Goal: Information Seeking & Learning: Find specific fact

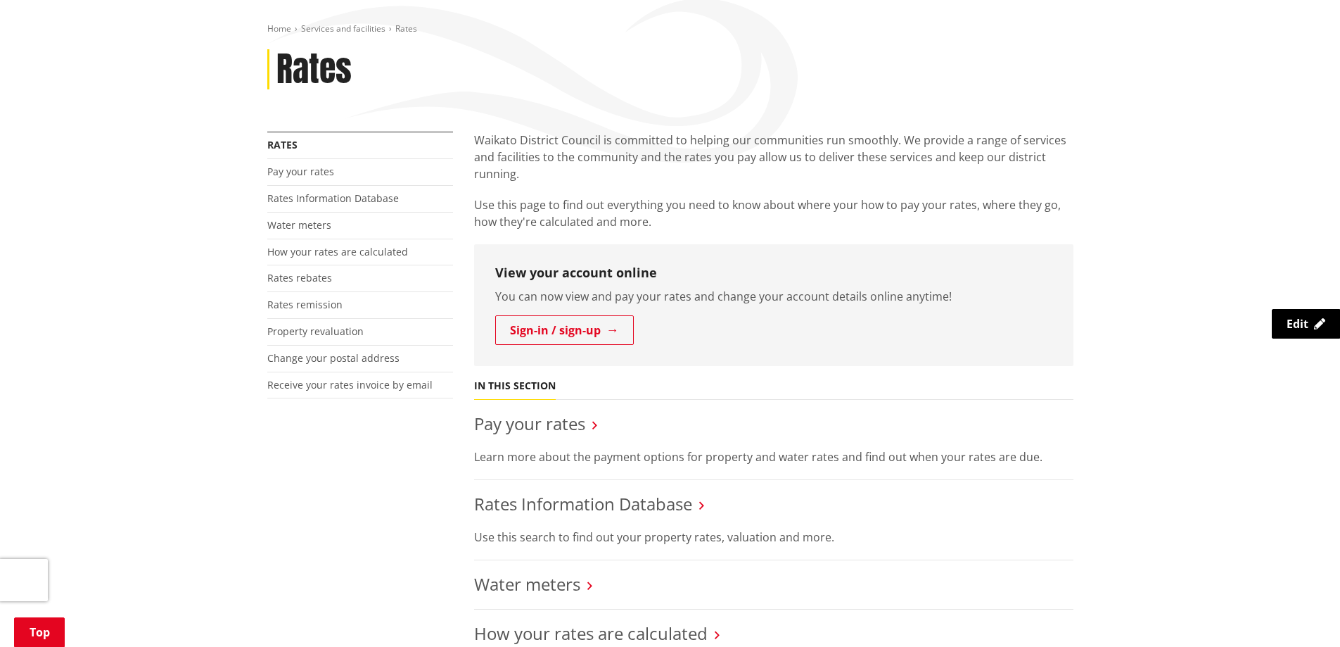
scroll to position [211, 0]
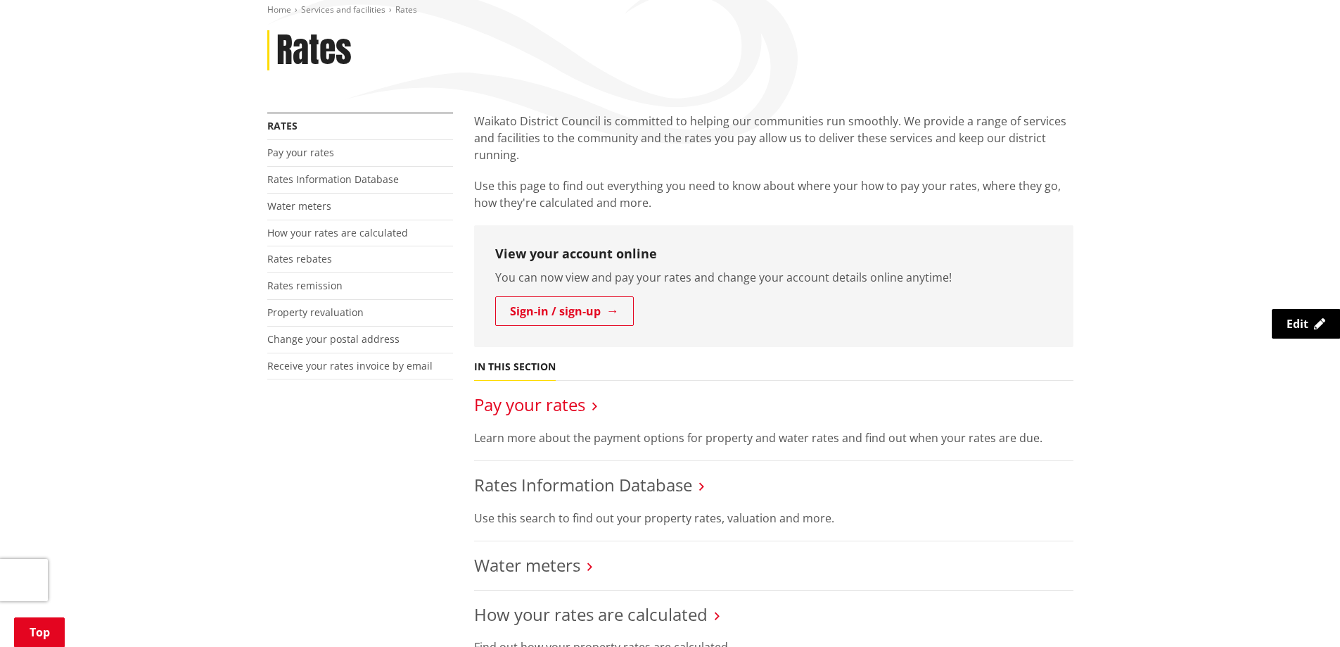
click at [580, 402] on link "Pay your rates" at bounding box center [529, 404] width 111 height 23
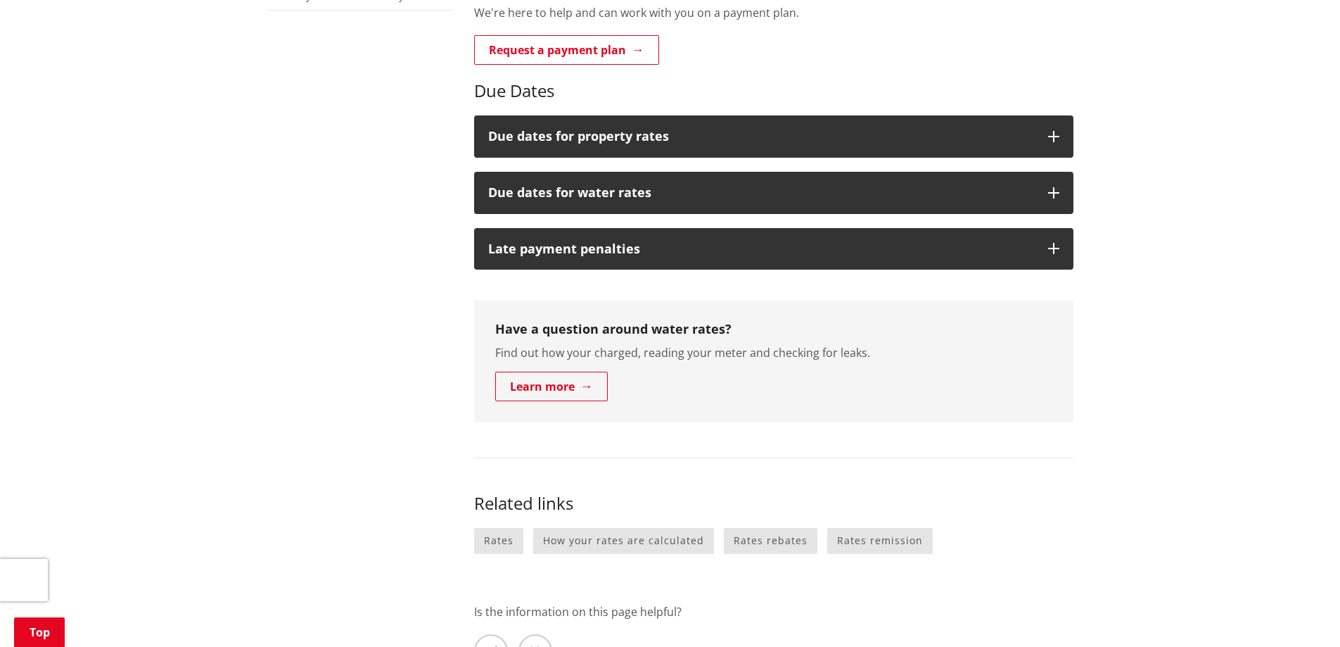
scroll to position [844, 0]
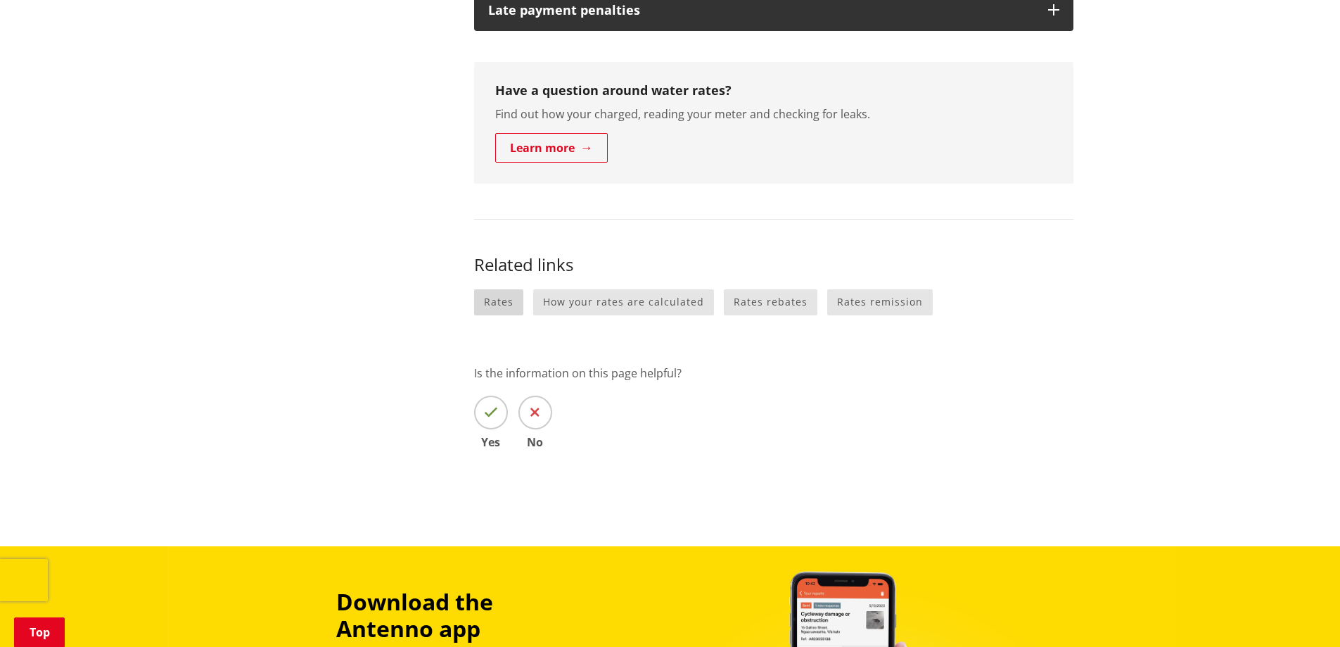
click at [503, 310] on link "Rates" at bounding box center [498, 302] width 49 height 26
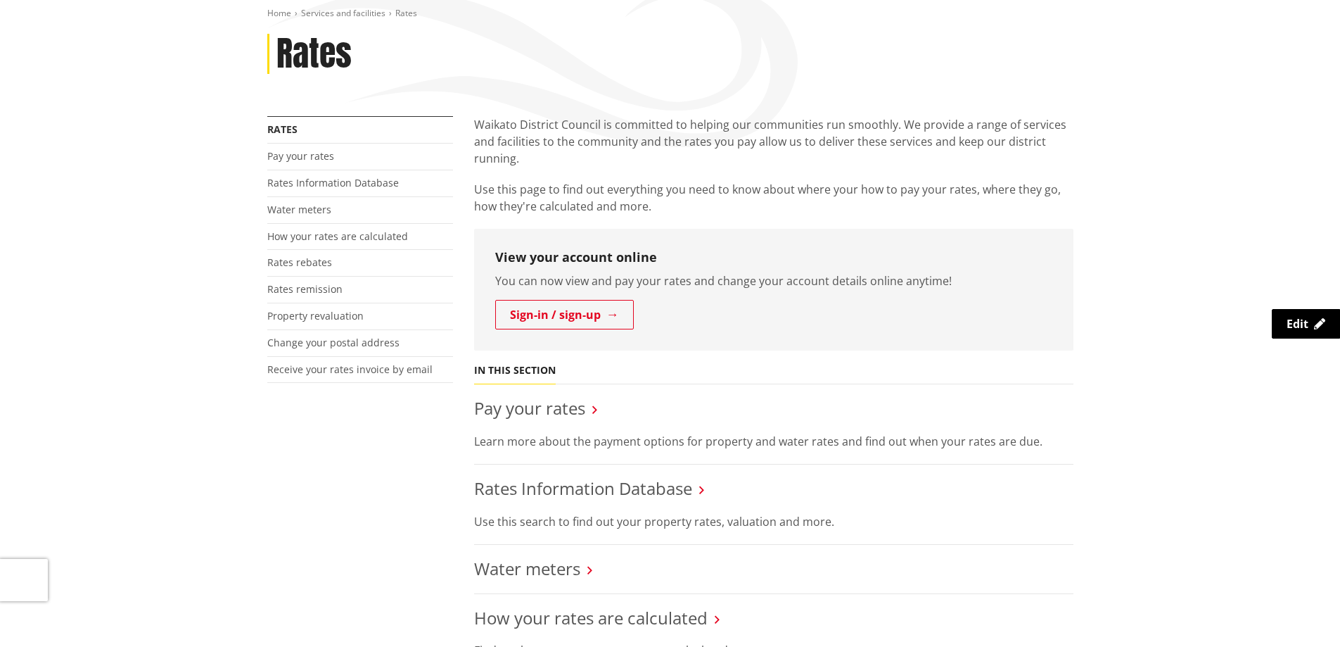
scroll to position [422, 0]
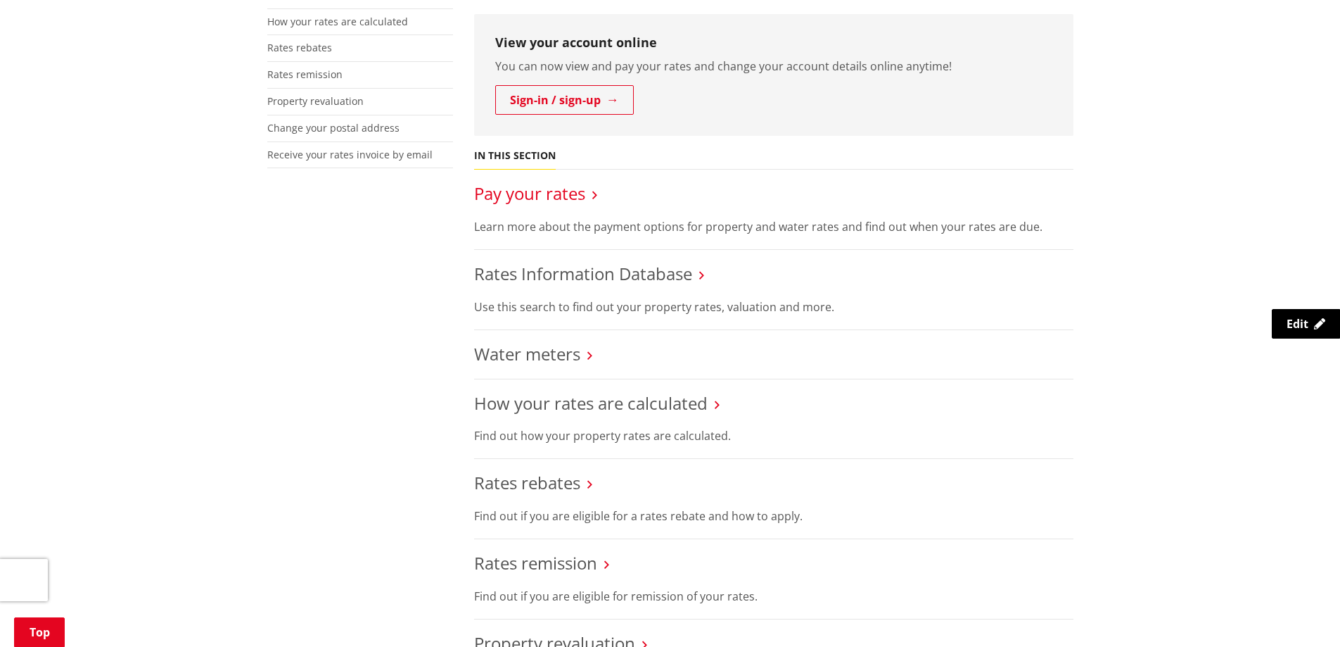
click at [561, 196] on link "Pay your rates" at bounding box center [529, 193] width 111 height 23
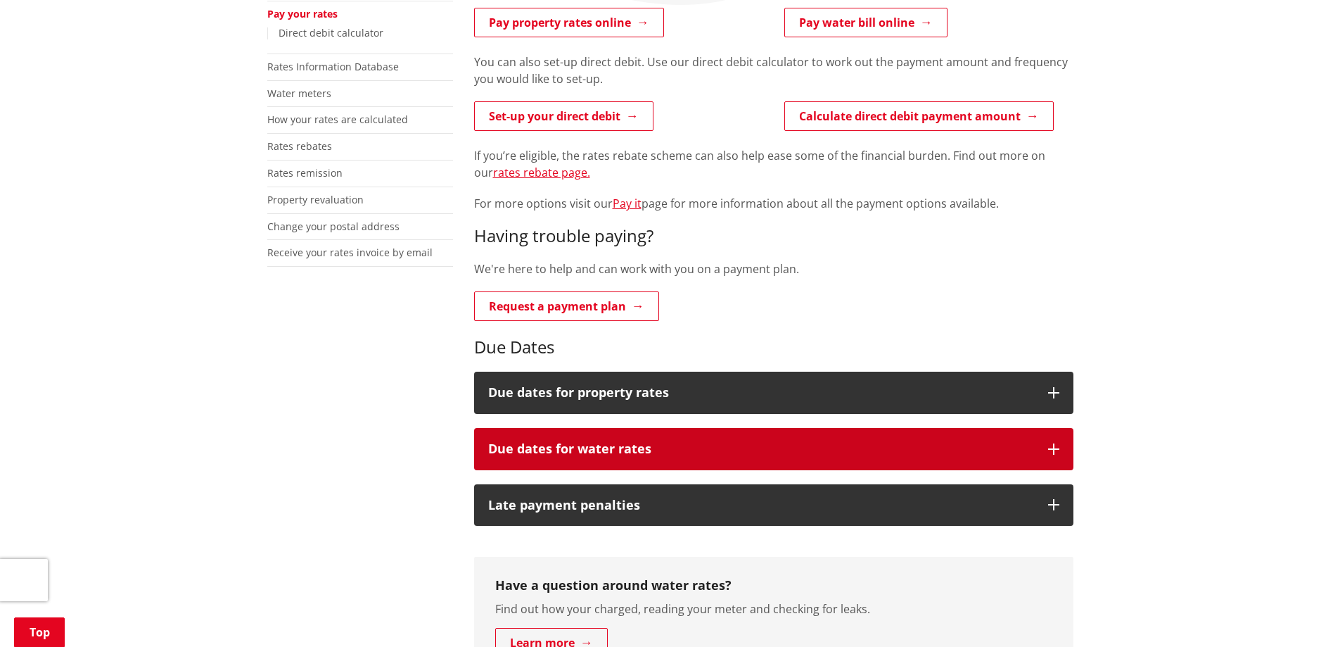
scroll to position [352, 0]
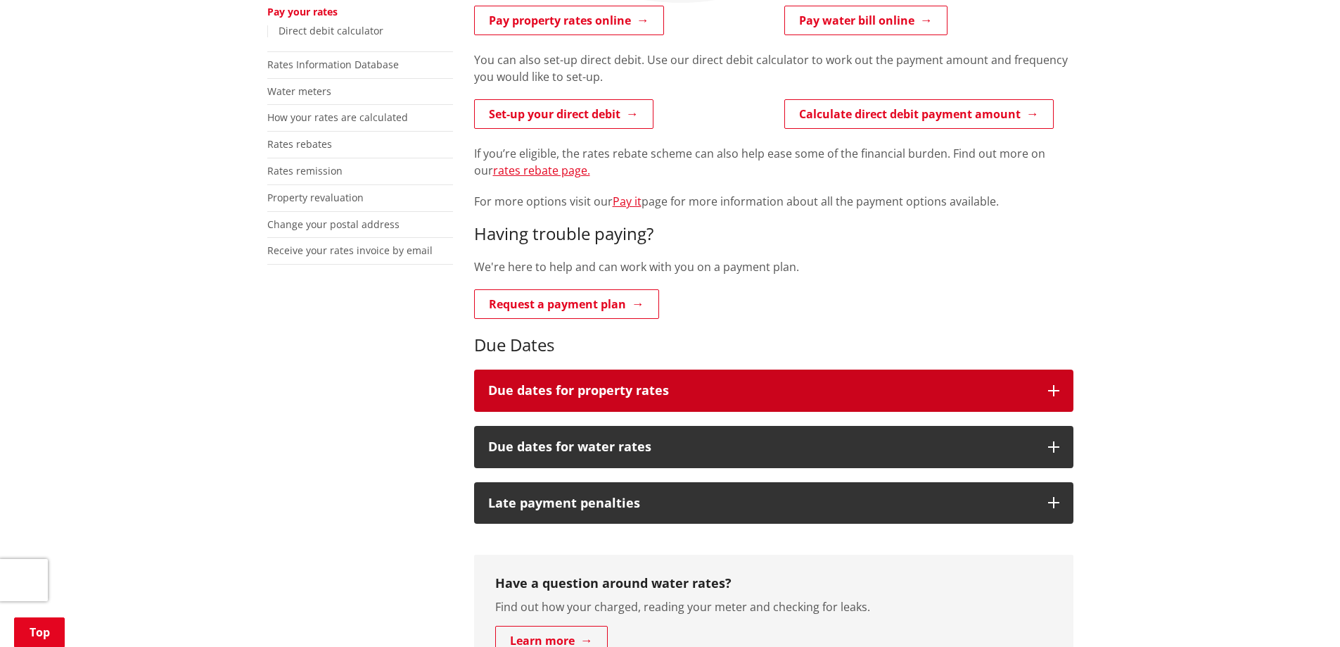
click at [646, 389] on h3 "Due dates for property rates" at bounding box center [761, 390] width 546 height 14
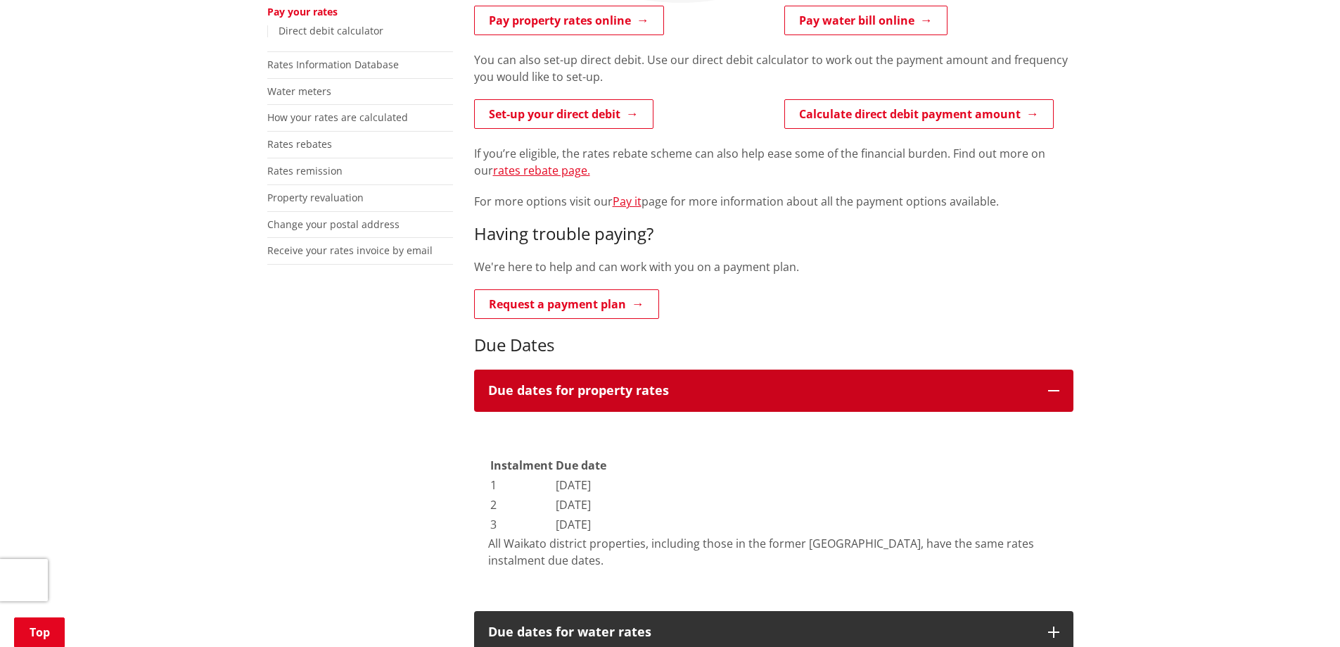
scroll to position [704, 0]
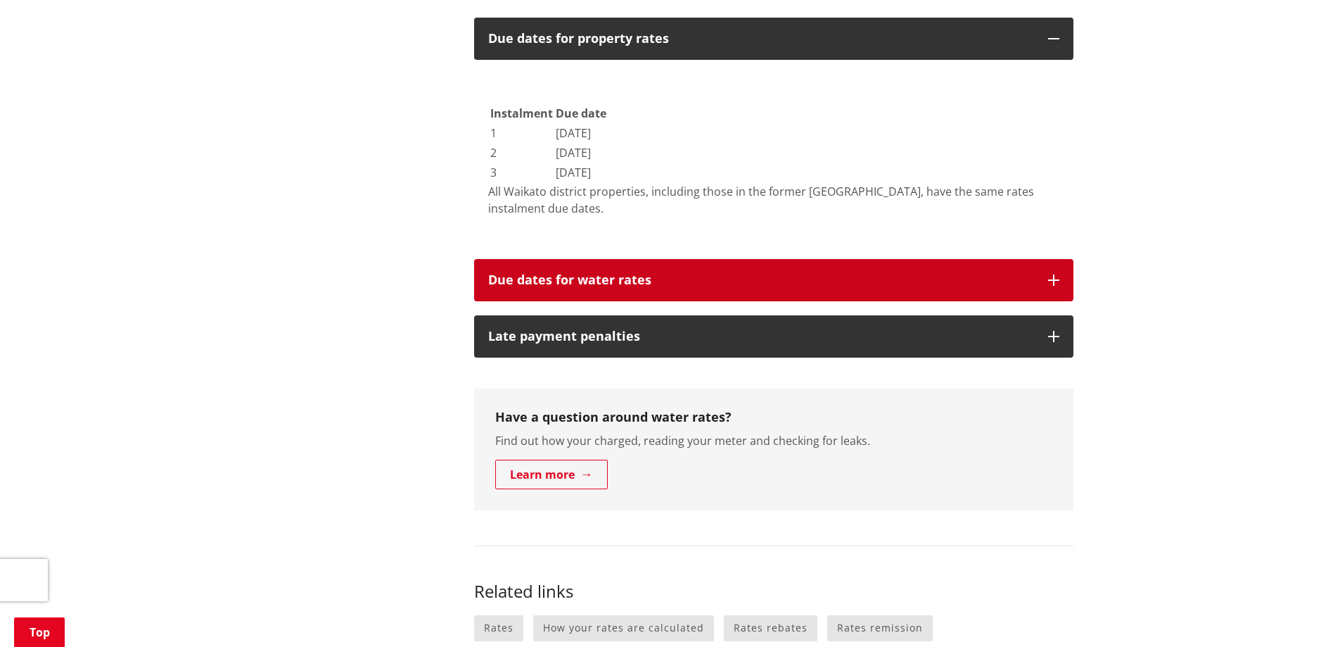
click at [680, 285] on h3 "Due dates for water rates" at bounding box center [761, 280] width 546 height 14
